Goal: Complete application form: Complete application form

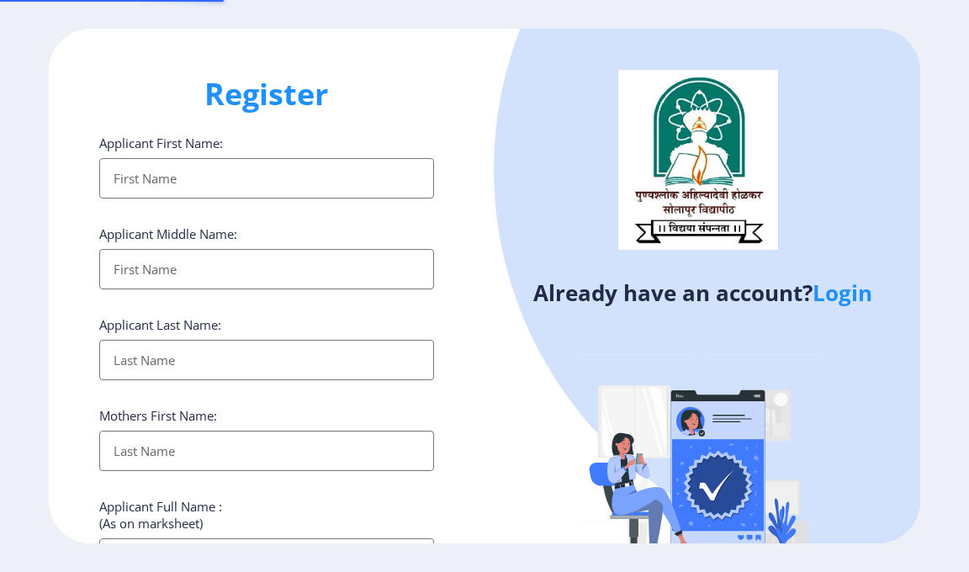
select select
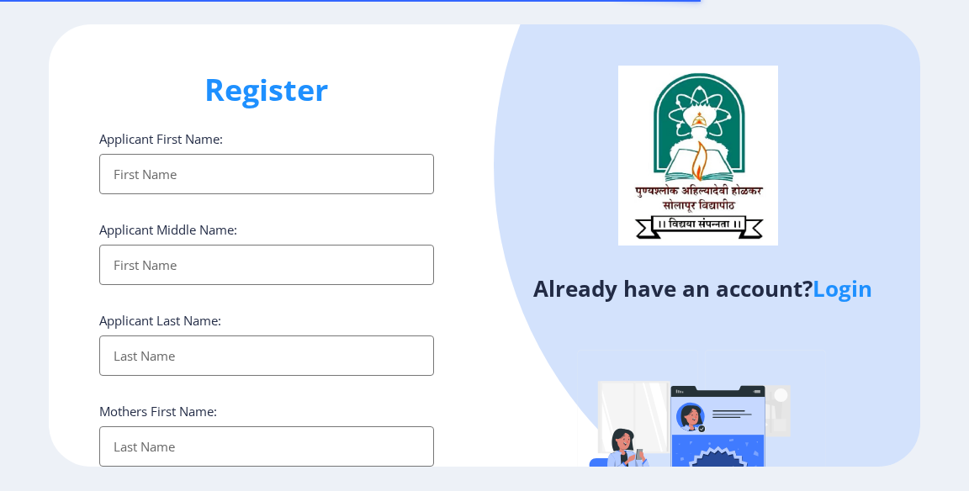
select select
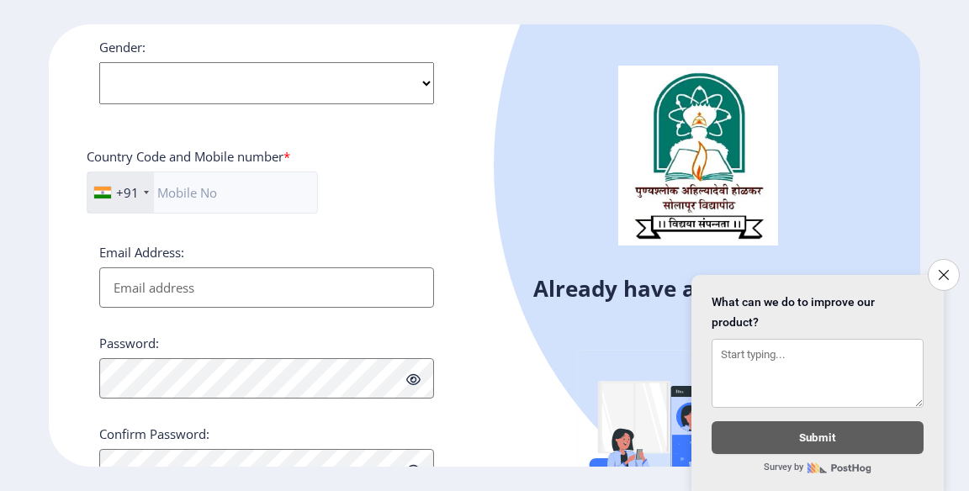
scroll to position [81, 0]
click at [945, 277] on button "Close survey" at bounding box center [943, 275] width 32 height 32
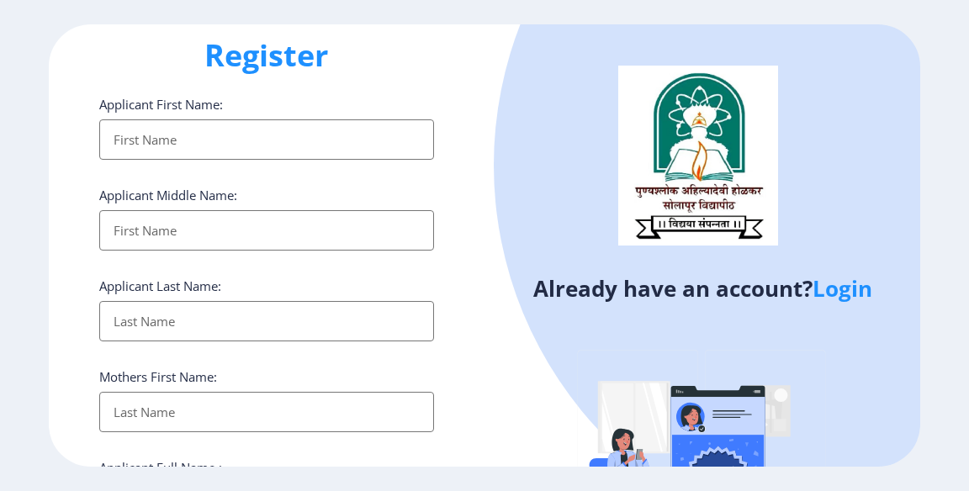
scroll to position [0, 0]
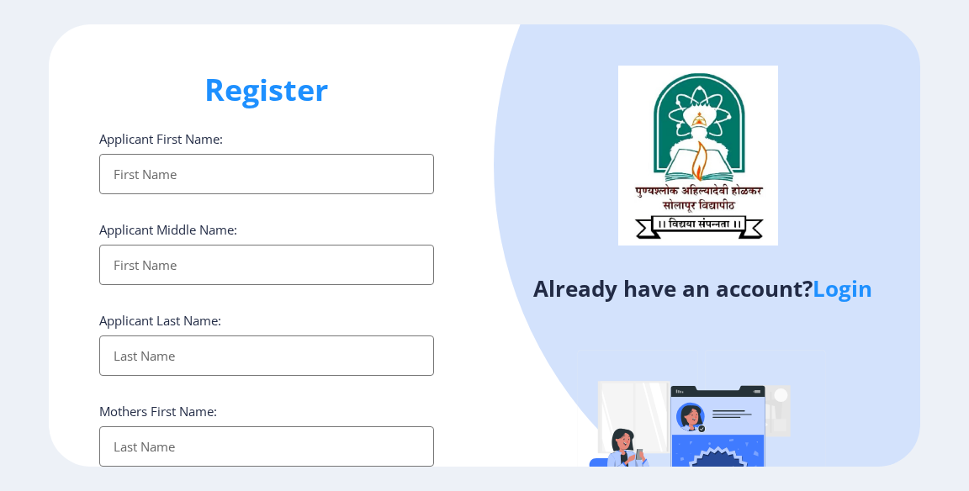
click at [129, 170] on input "Applicant First Name:" at bounding box center [266, 174] width 335 height 40
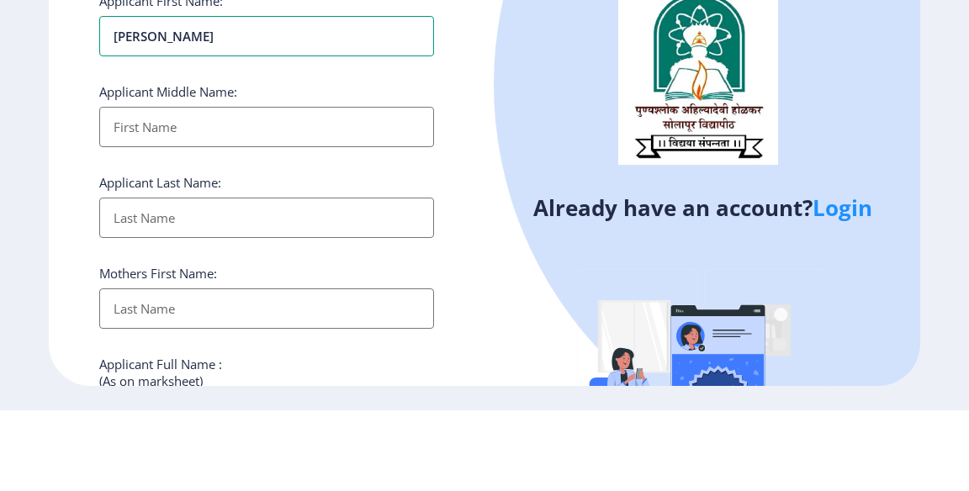
scroll to position [71, 0]
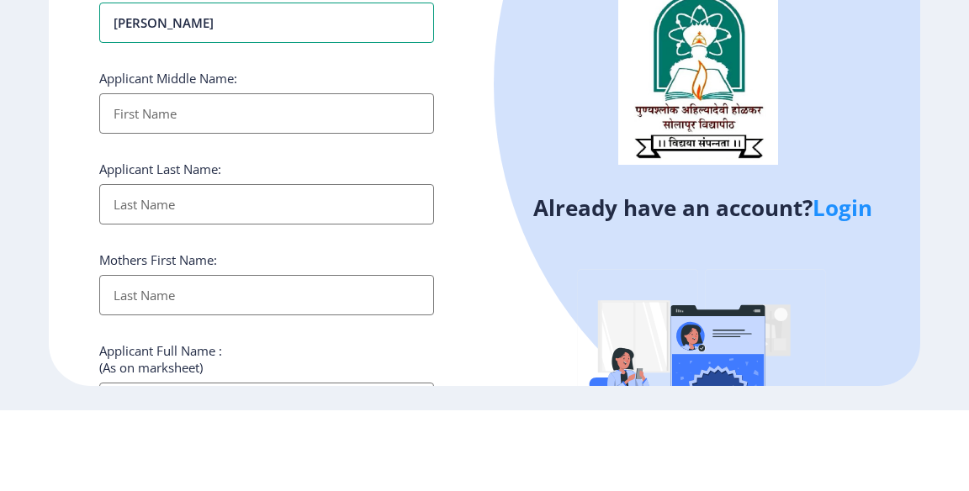
type input "[PERSON_NAME]"
click at [148, 203] on input "Applicant First Name:" at bounding box center [266, 194] width 335 height 40
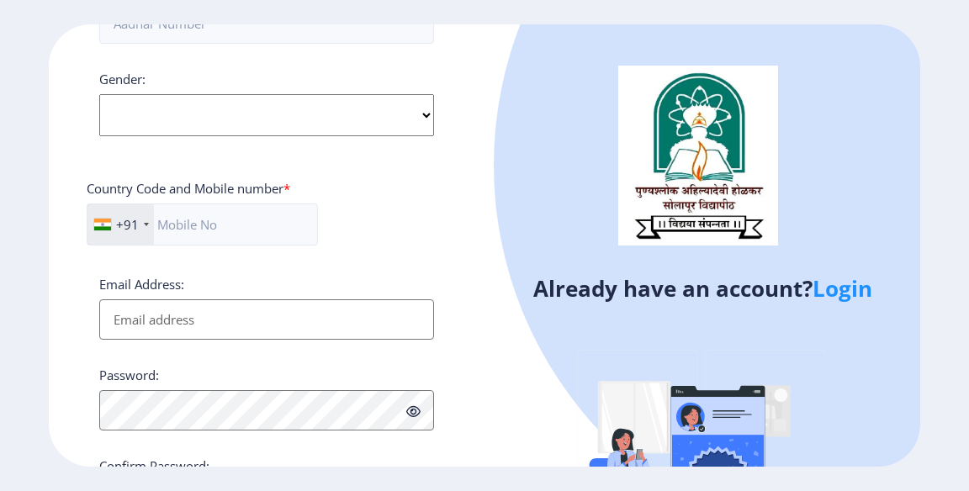
scroll to position [653, 0]
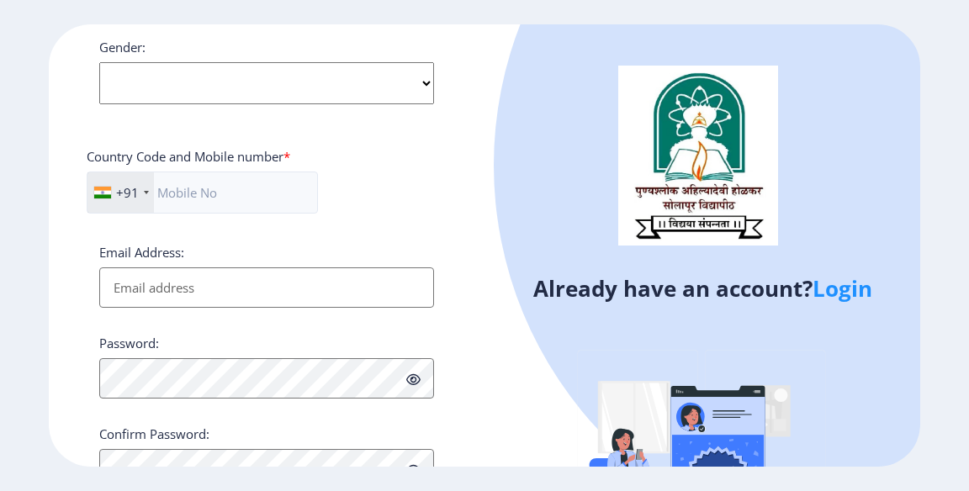
click at [870, 284] on link "Login" at bounding box center [842, 288] width 60 height 30
